Goal: Information Seeking & Learning: Learn about a topic

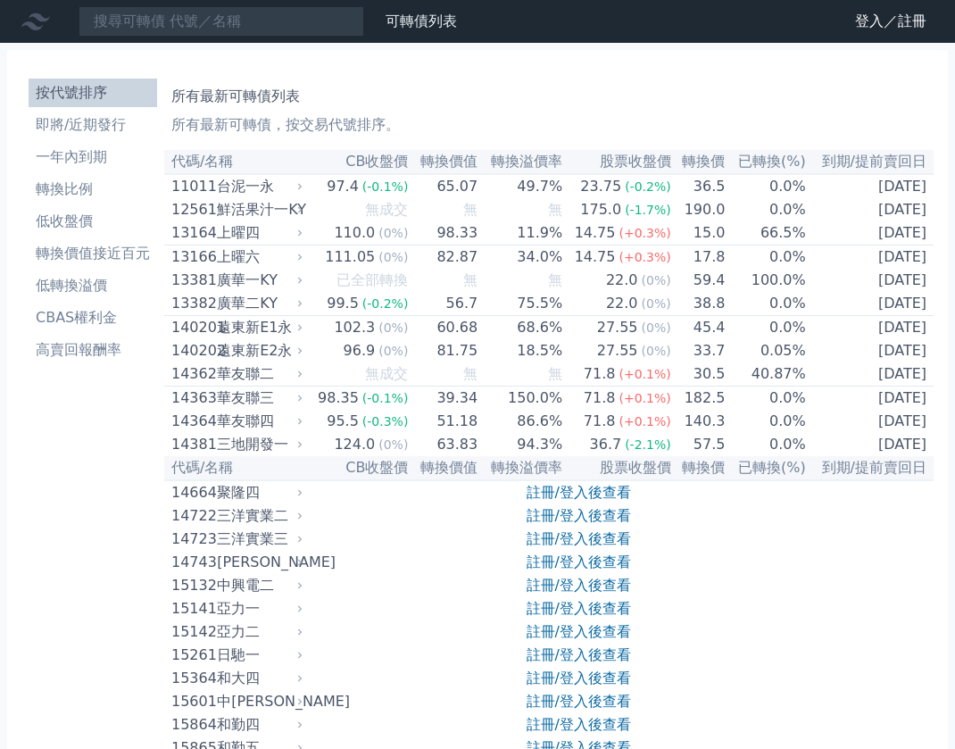
scroll to position [2087, 0]
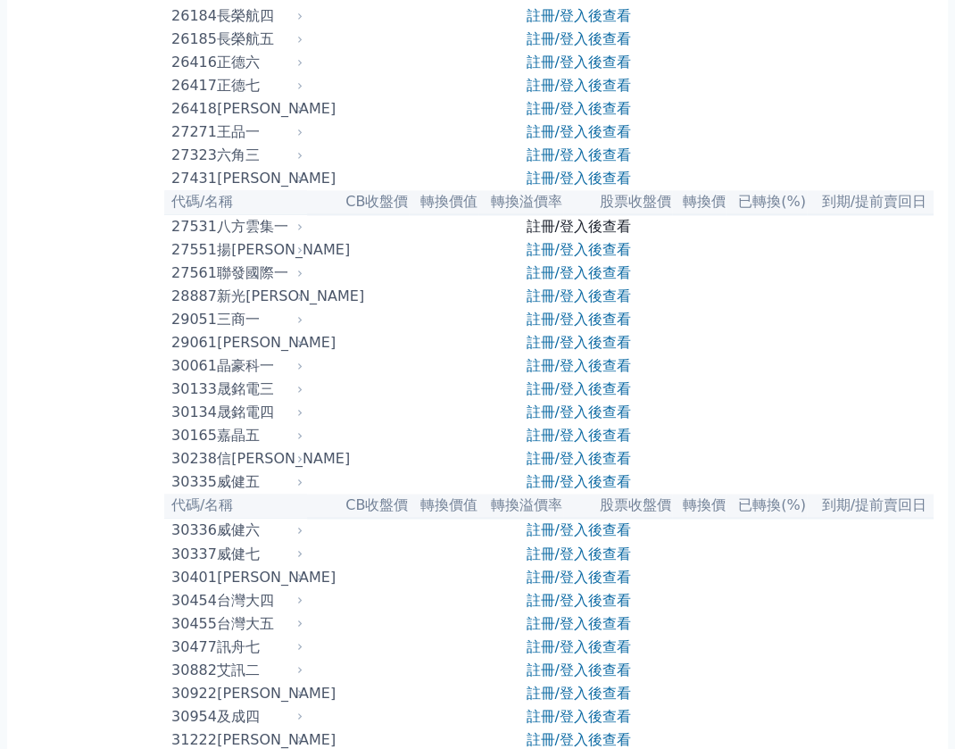
click at [579, 235] on link "註冊/登入後查看" at bounding box center [579, 226] width 104 height 17
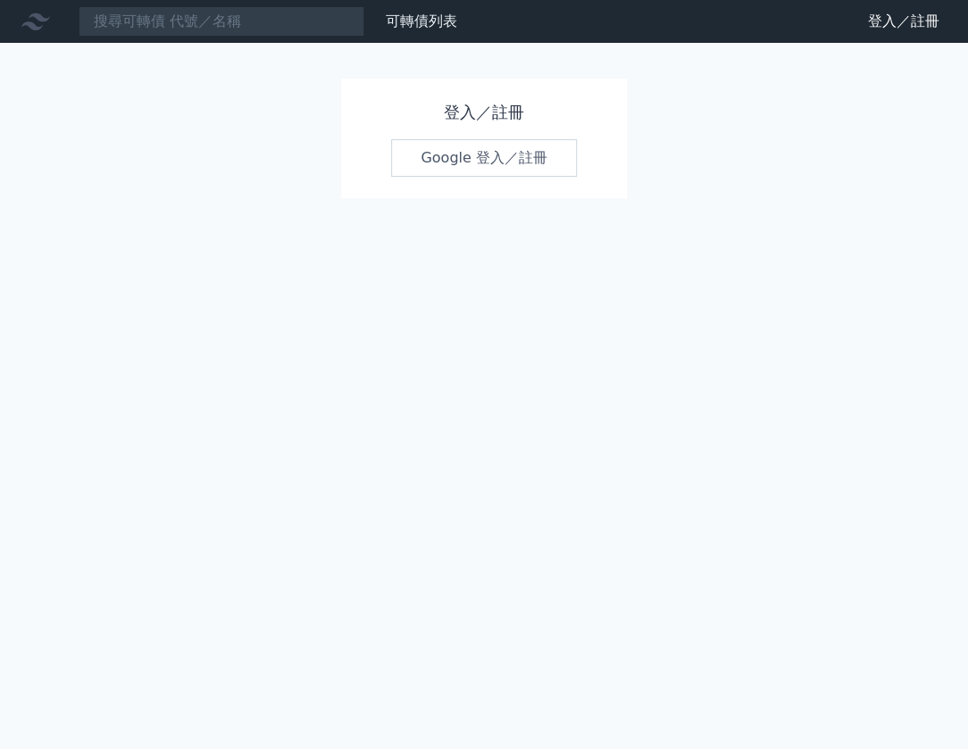
click at [547, 168] on link "Google 登入／註冊" at bounding box center [484, 157] width 186 height 37
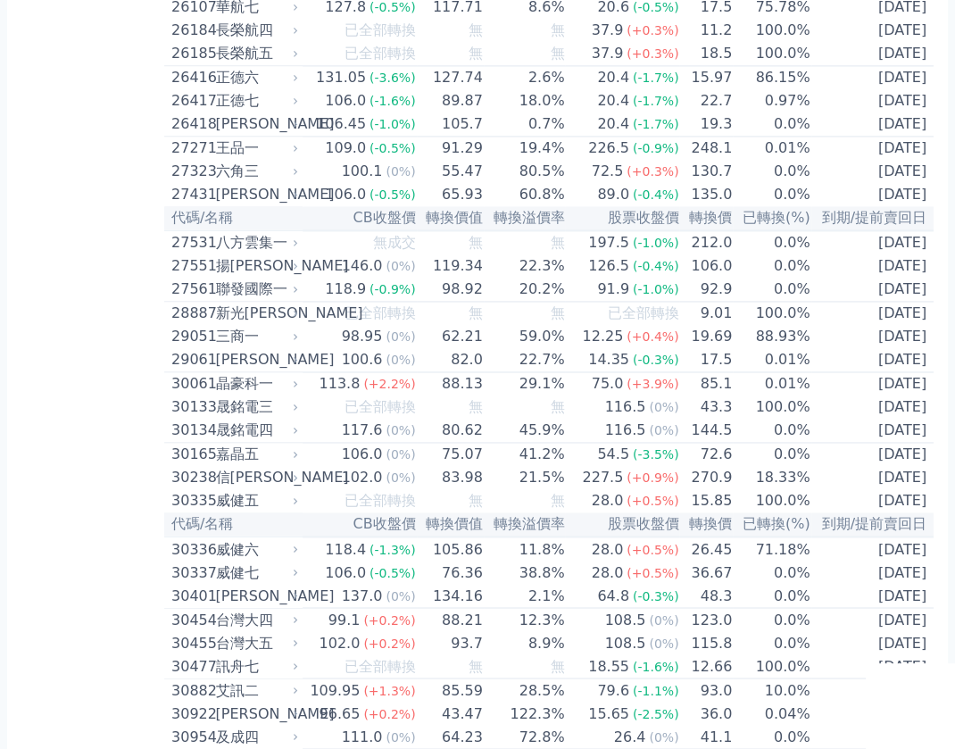
scroll to position [2087, 0]
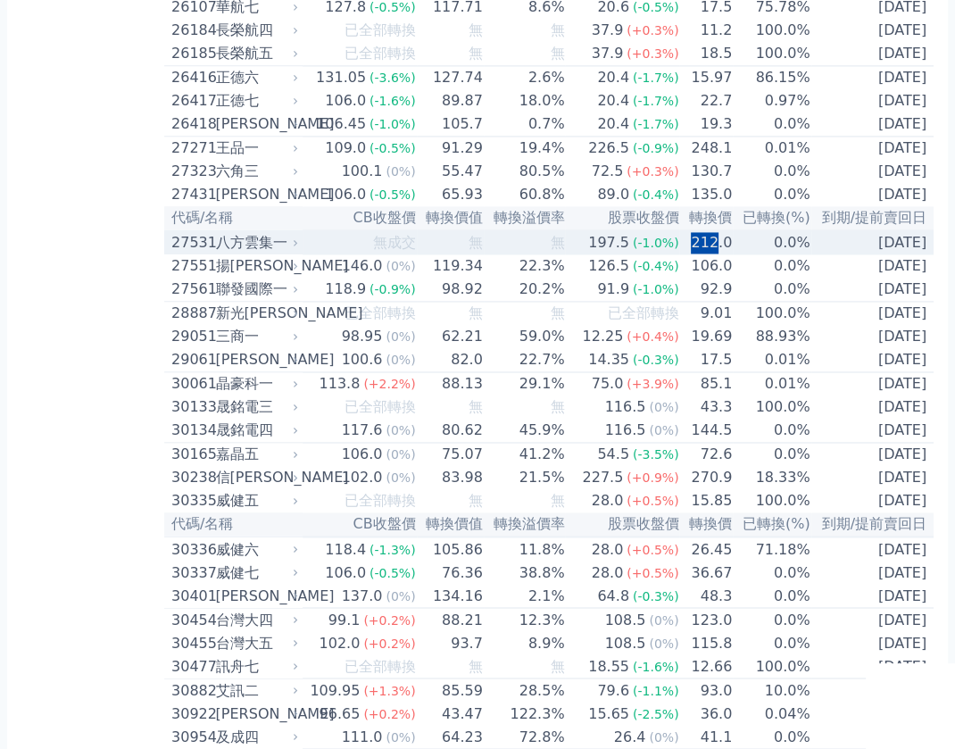
drag, startPoint x: 685, startPoint y: 374, endPoint x: 715, endPoint y: 372, distance: 30.4
click at [715, 254] on td "212.0" at bounding box center [706, 242] width 54 height 24
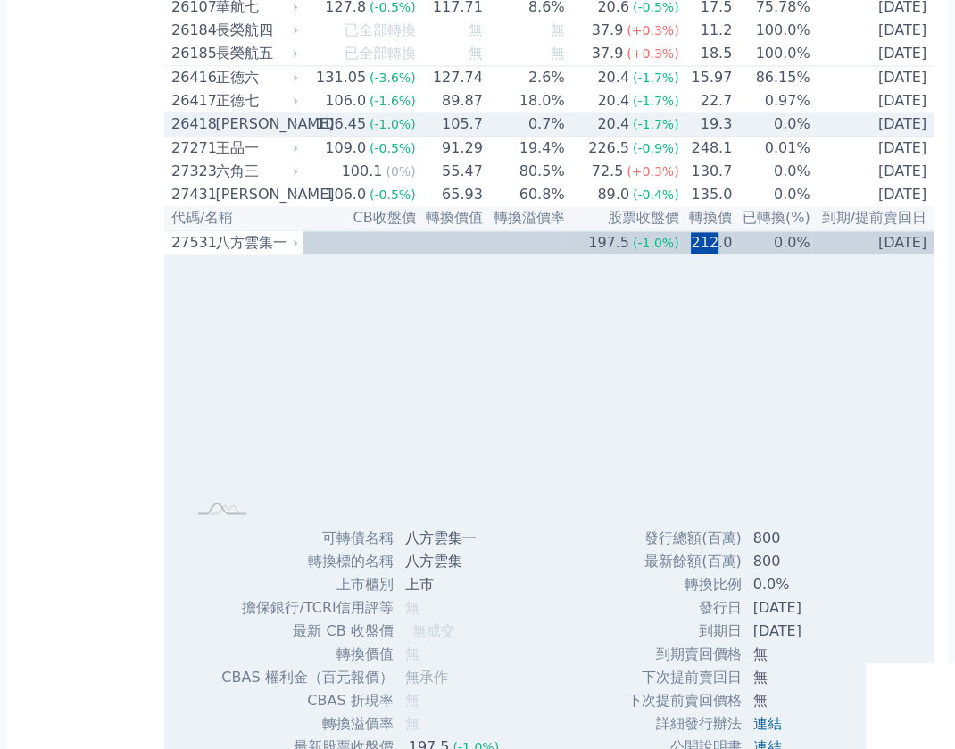
copy td "212"
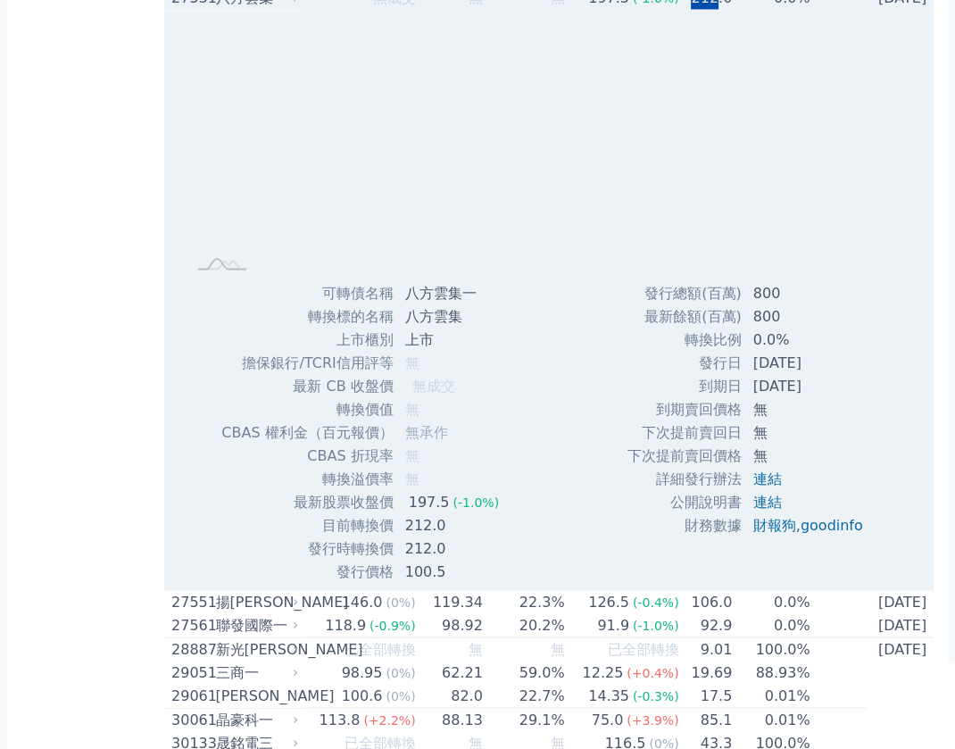
scroll to position [2411, 0]
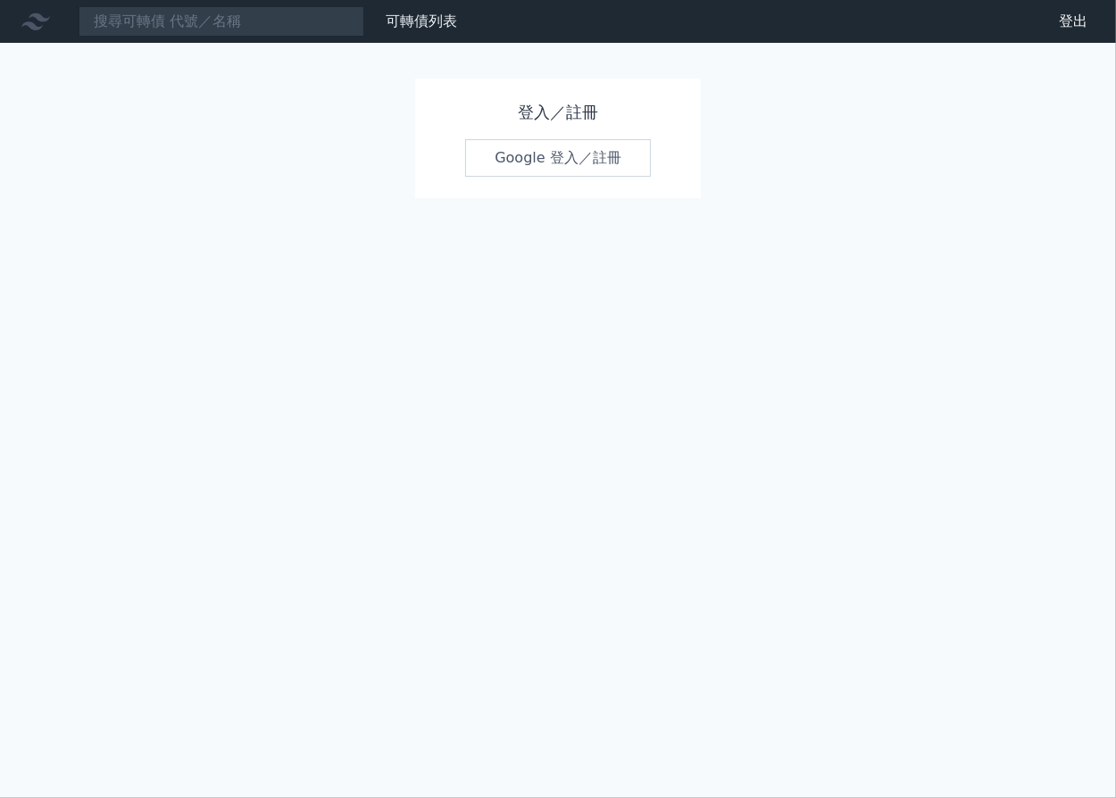
click at [530, 156] on link "Google 登入／註冊" at bounding box center [558, 157] width 186 height 37
click at [46, 18] on icon at bounding box center [35, 21] width 29 height 29
click at [34, 25] on icon at bounding box center [35, 21] width 29 height 17
click at [34, 19] on icon at bounding box center [35, 21] width 29 height 29
click at [37, 13] on icon at bounding box center [35, 21] width 29 height 17
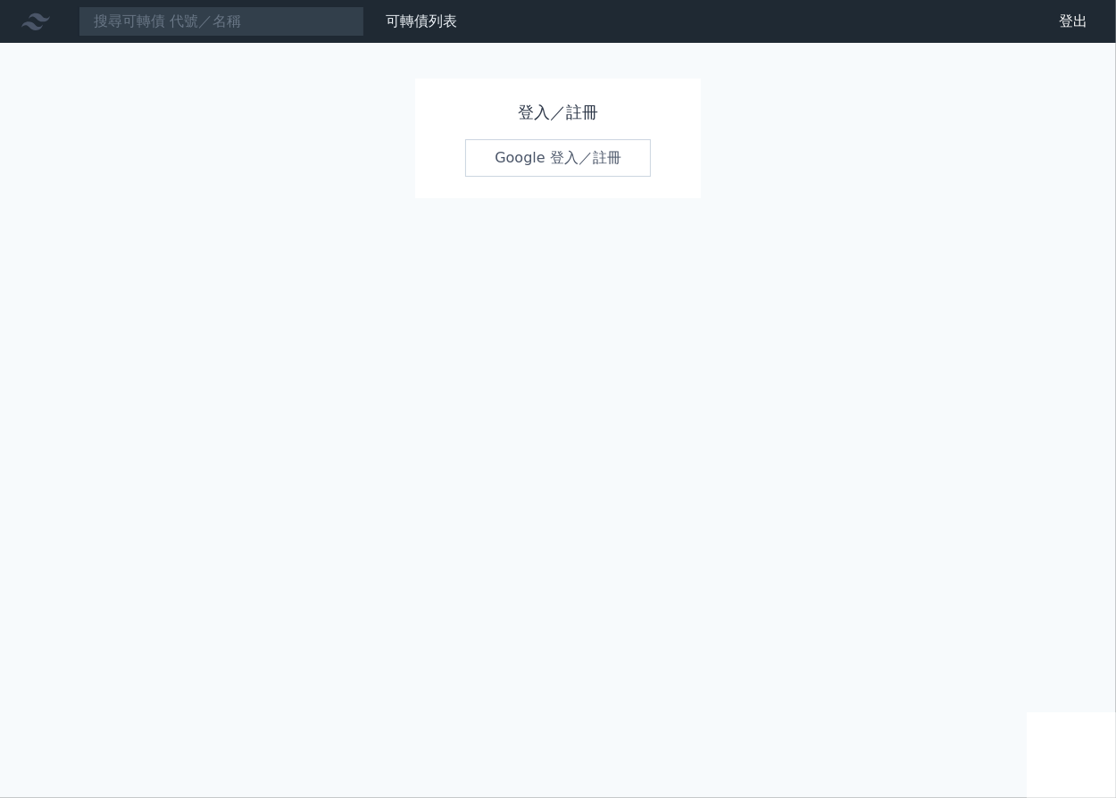
click at [37, 13] on icon at bounding box center [35, 21] width 29 height 17
click at [405, 12] on link "可轉債列表" at bounding box center [421, 20] width 71 height 17
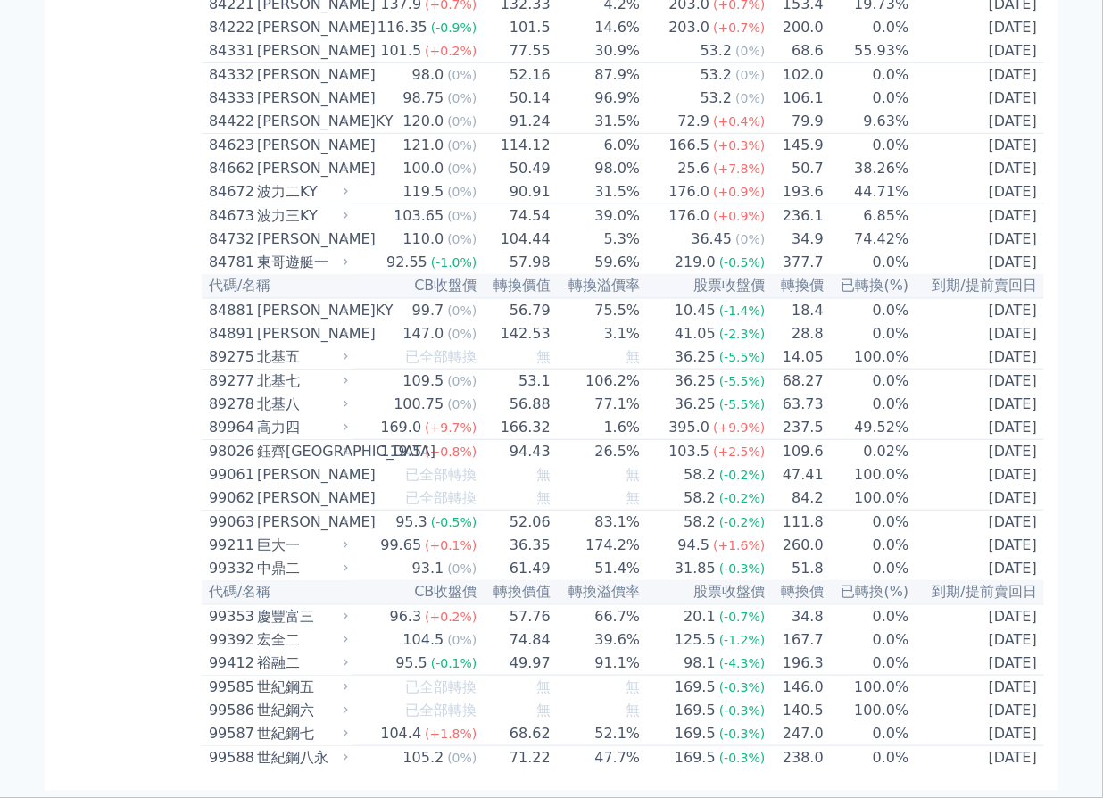
scroll to position [10303, 0]
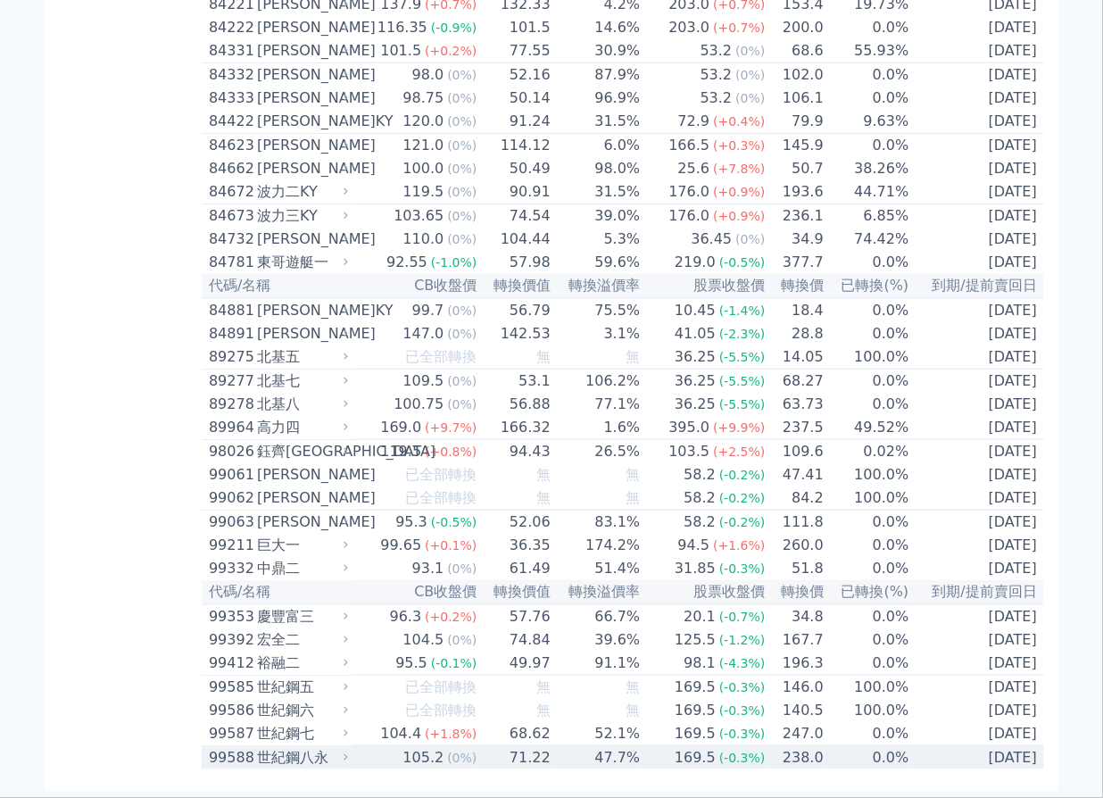
drag, startPoint x: 208, startPoint y: 162, endPoint x: 1040, endPoint y: 756, distance: 1022.6
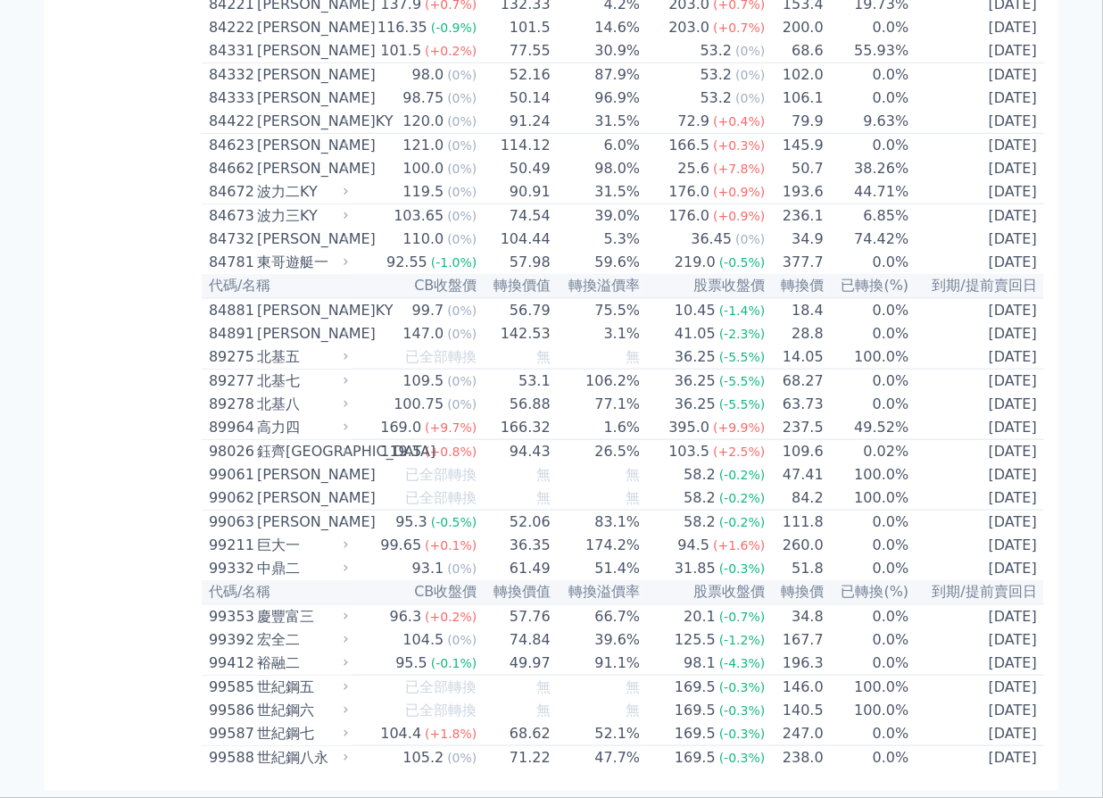
copy table "lo/ip DOlor sita conse adipi eli sed(%) do/eiusm 51212 temp 97.5 (-2.1%) 68.68 …"
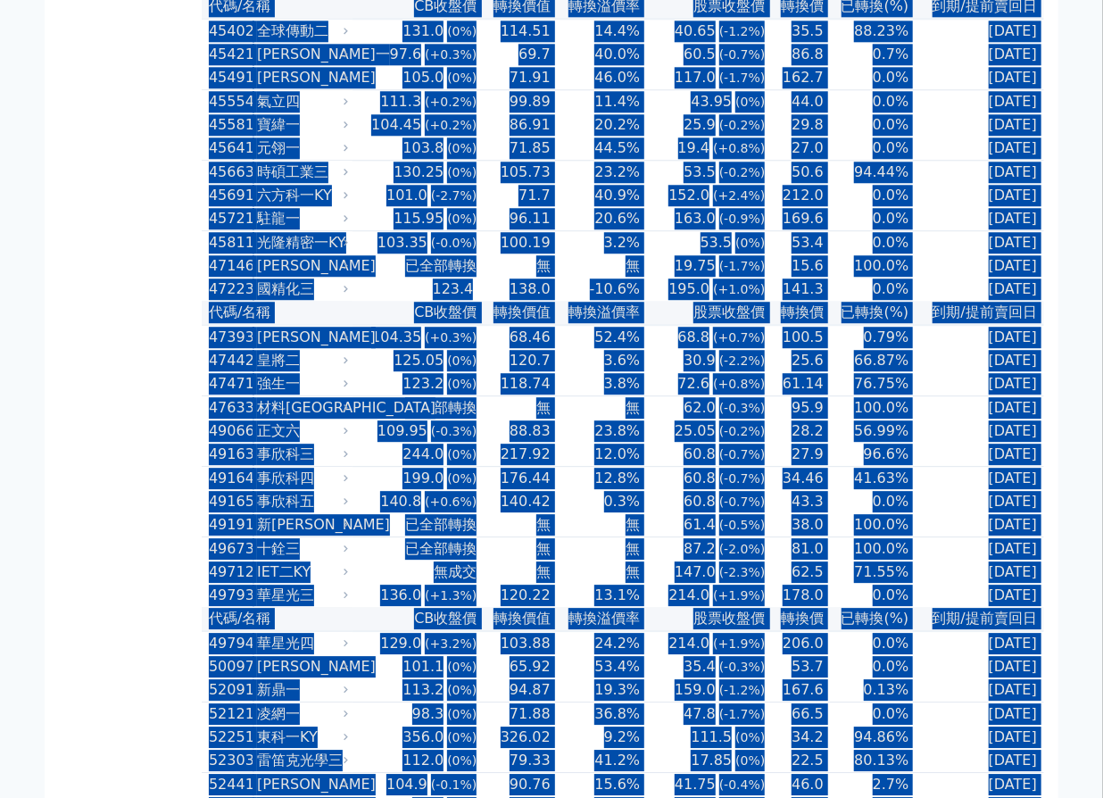
scroll to position [4947, 0]
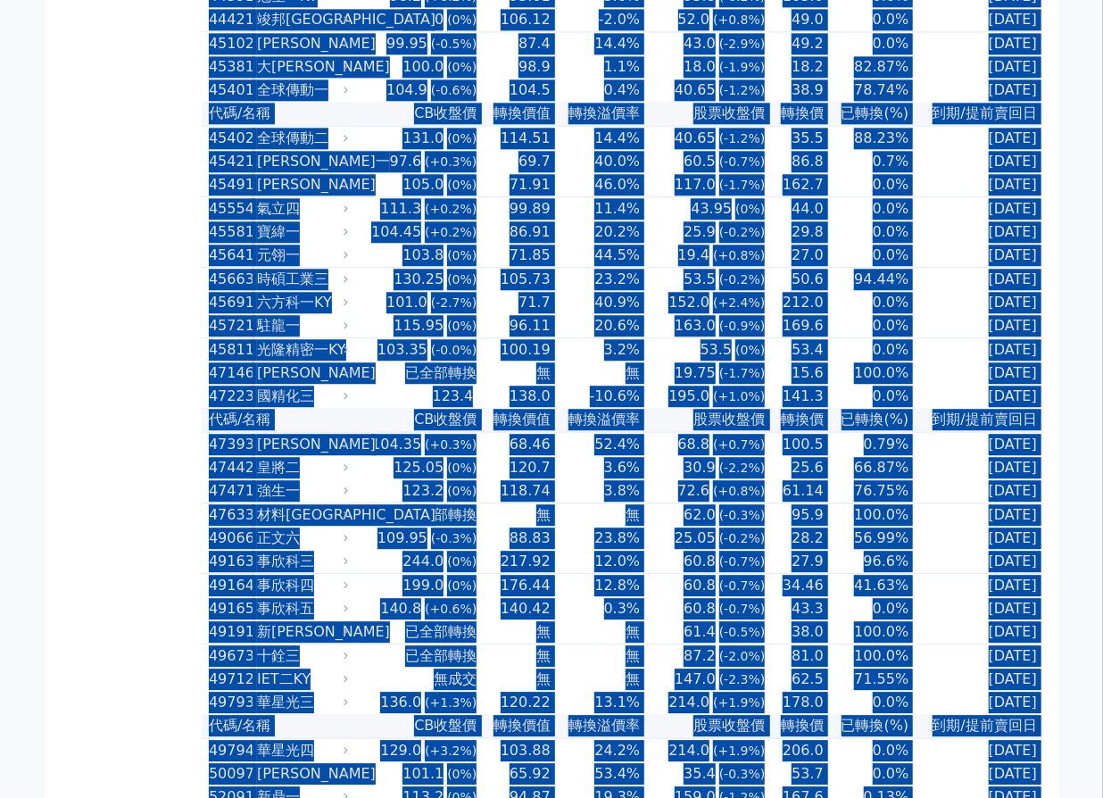
click at [197, 619] on div "按代號排序 即將/近期發行 一年內到期 轉換比例 低收盤價 轉換價值接近百元 低轉換溢價 CBAS權利金 高賣回報酬率" at bounding box center [130, 310] width 143 height 10372
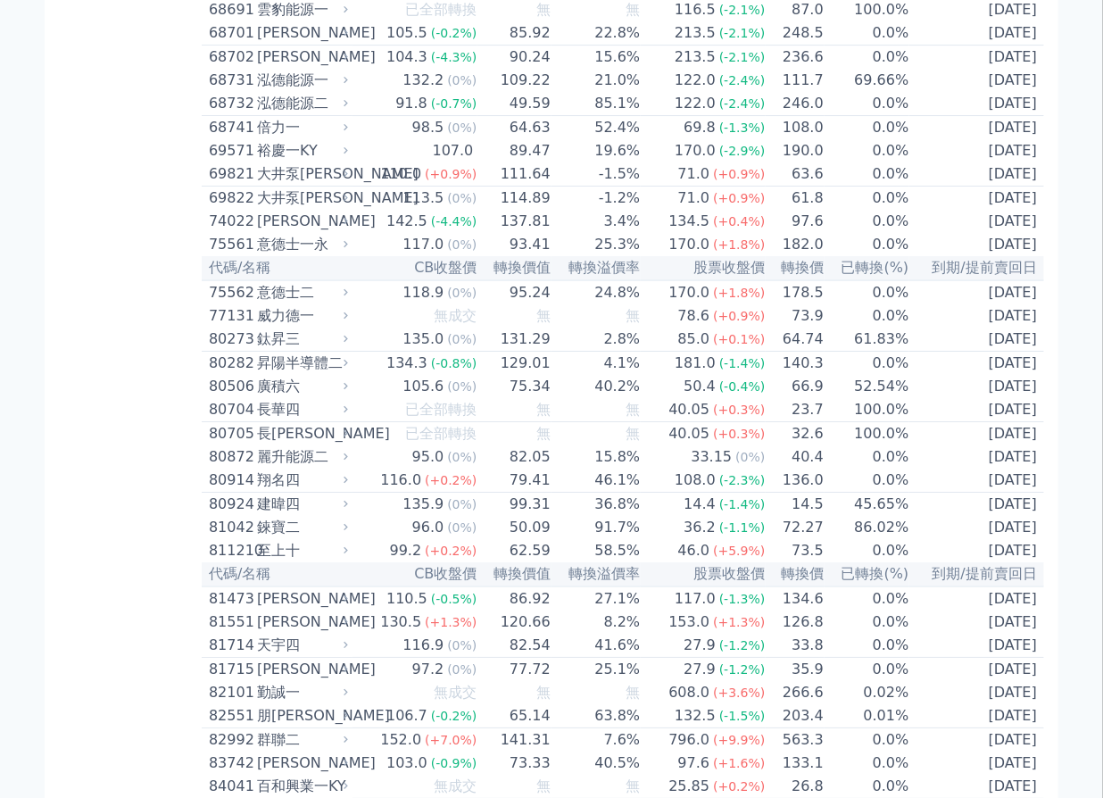
scroll to position [10303, 0]
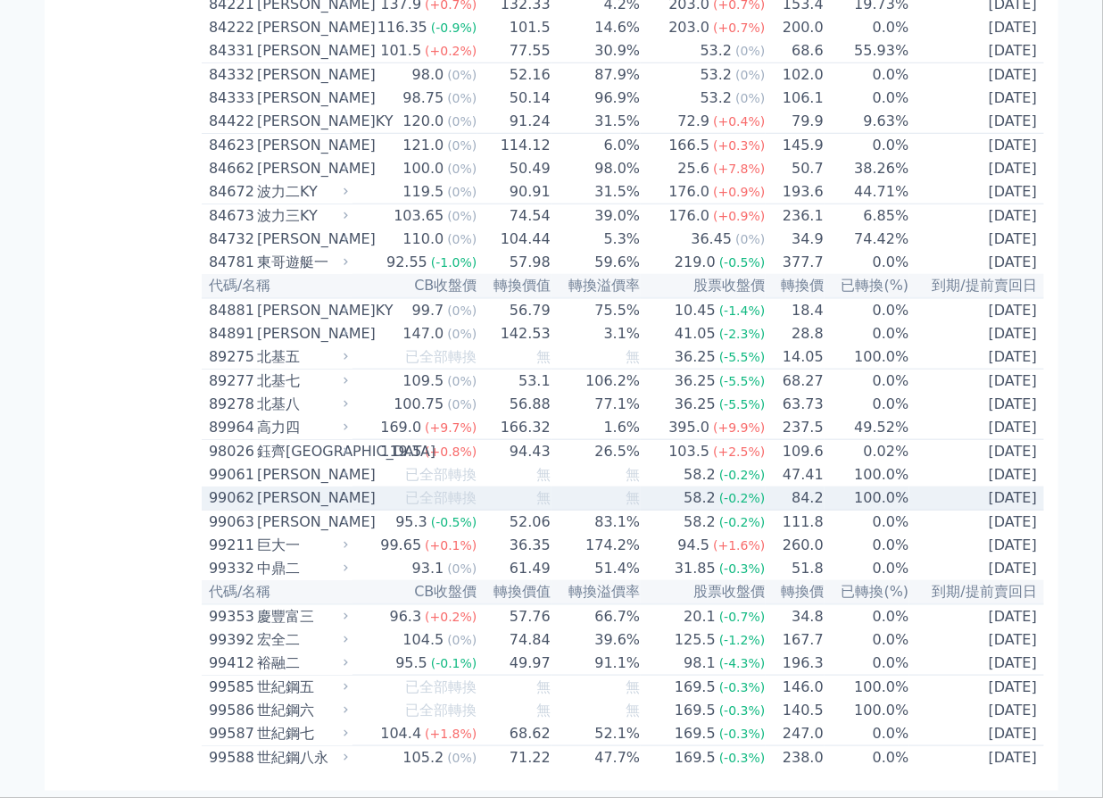
click at [304, 487] on div "[PERSON_NAME]" at bounding box center [300, 497] width 87 height 21
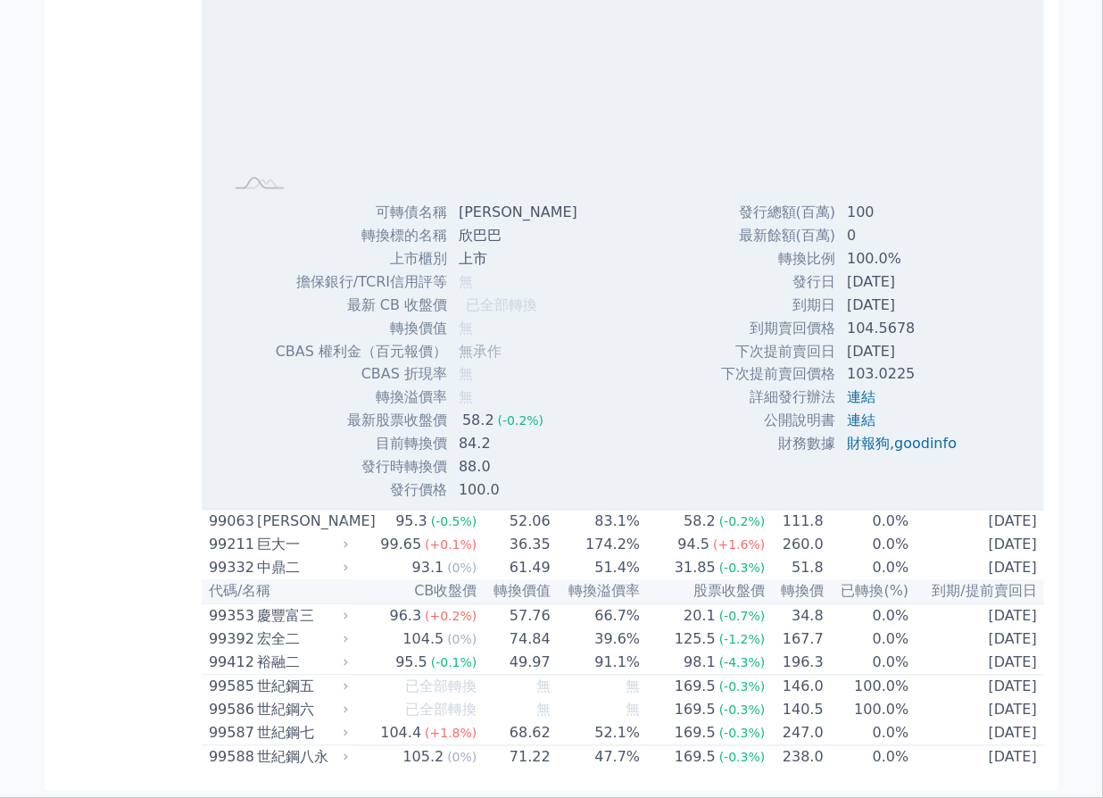
scroll to position [10466, 0]
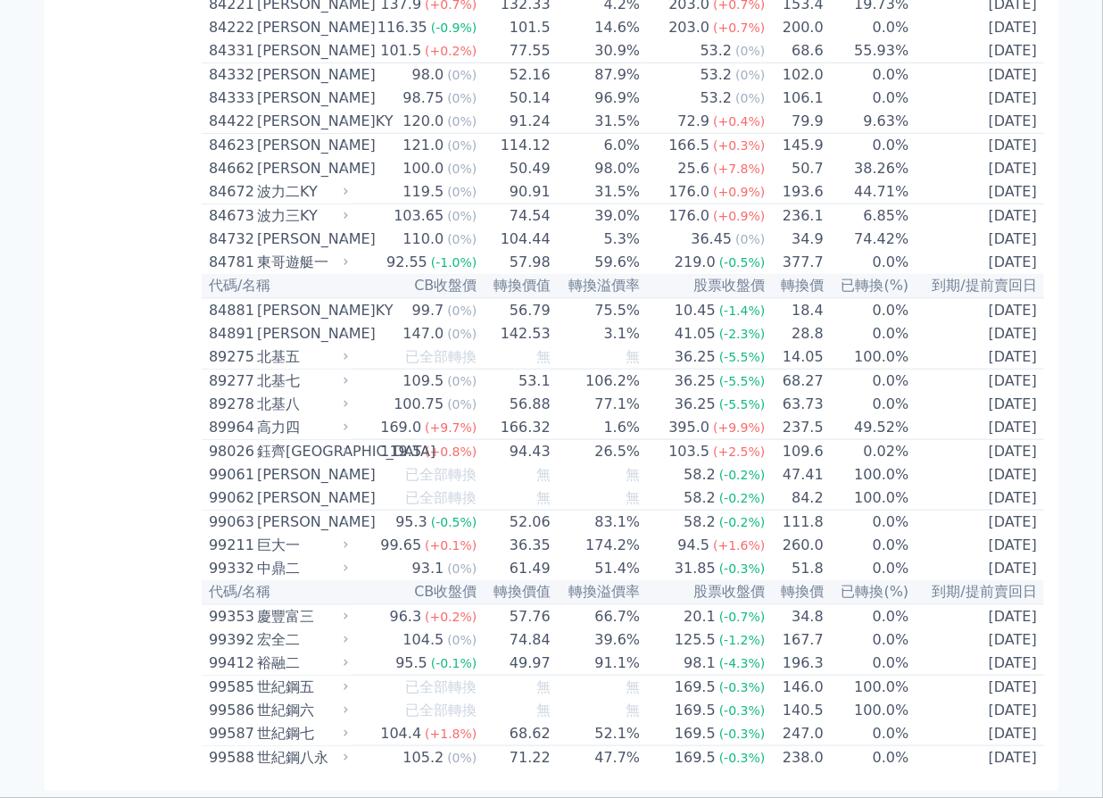
scroll to position [10303, 0]
